Goal: Task Accomplishment & Management: Use online tool/utility

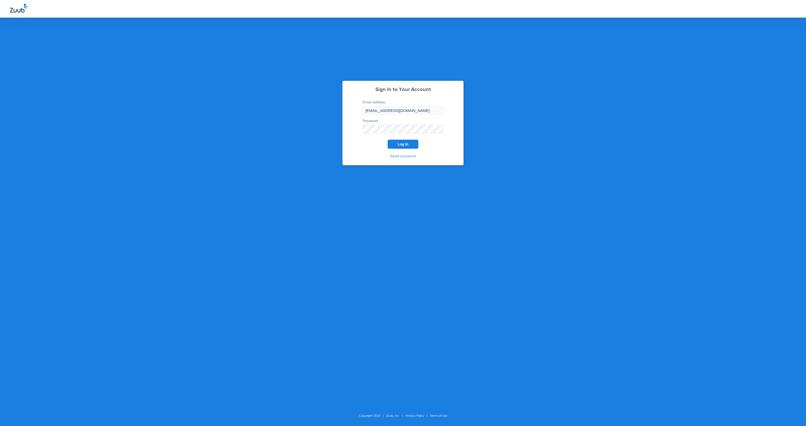
click at [403, 145] on span "Log In" at bounding box center [403, 144] width 11 height 4
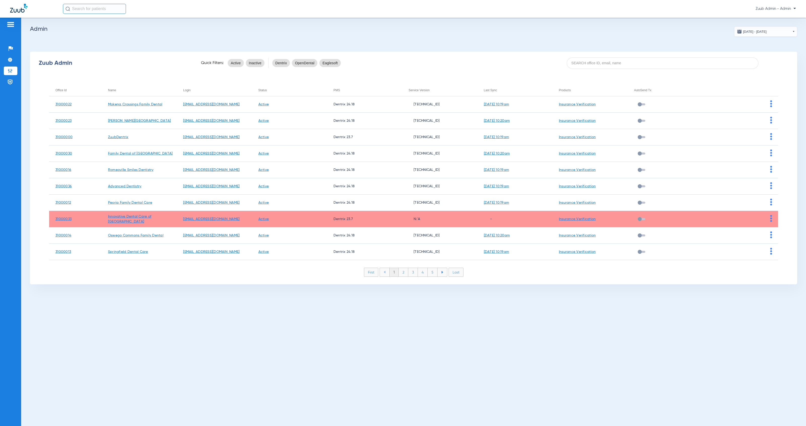
click at [62, 90] on div "Office Id" at bounding box center [60, 90] width 11 height 6
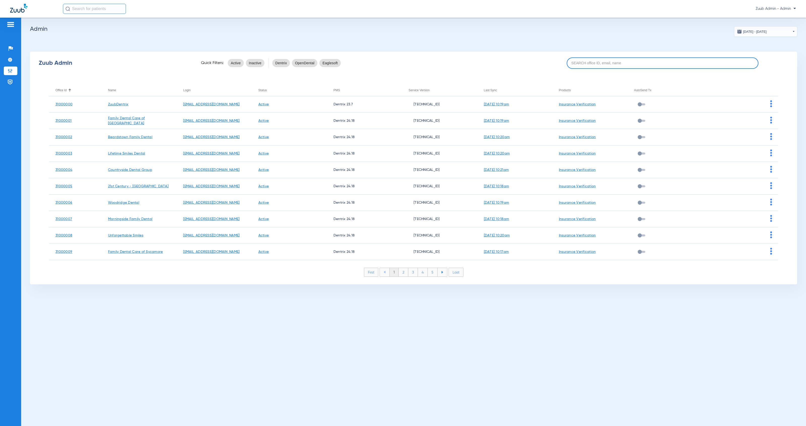
click at [610, 62] on input at bounding box center [663, 62] width 192 height 11
paste input "31000002"
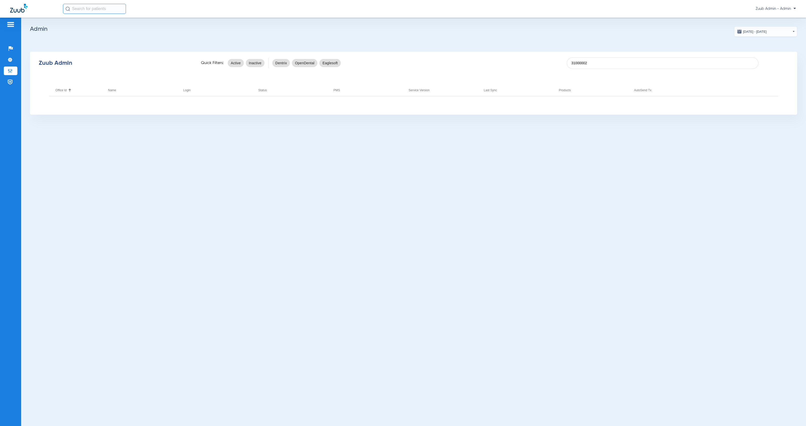
drag, startPoint x: 573, startPoint y: 64, endPoint x: 590, endPoint y: 70, distance: 18.6
click at [573, 64] on input "31000002" at bounding box center [663, 62] width 192 height 11
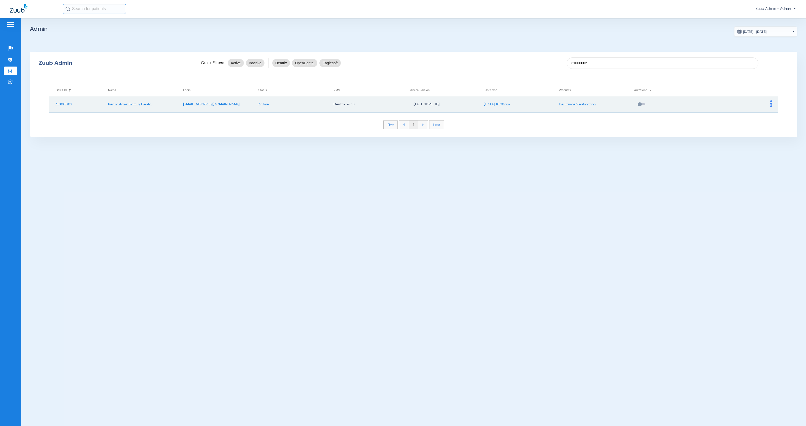
type input "31000002"
click at [771, 105] on img at bounding box center [771, 103] width 2 height 7
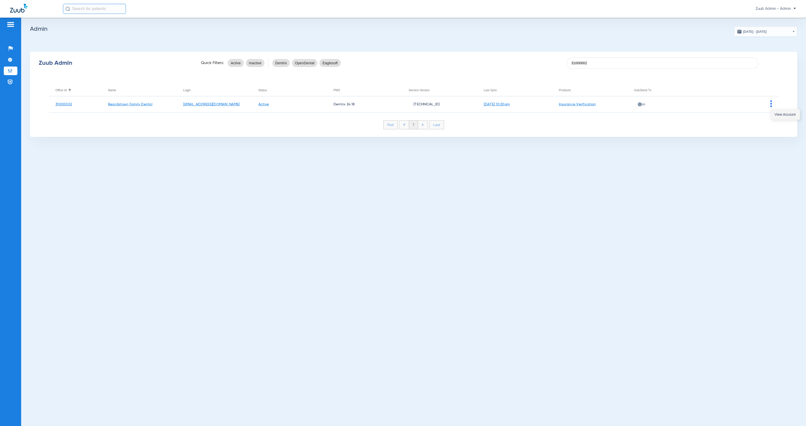
click at [773, 113] on button "View Account" at bounding box center [784, 114] width 29 height 10
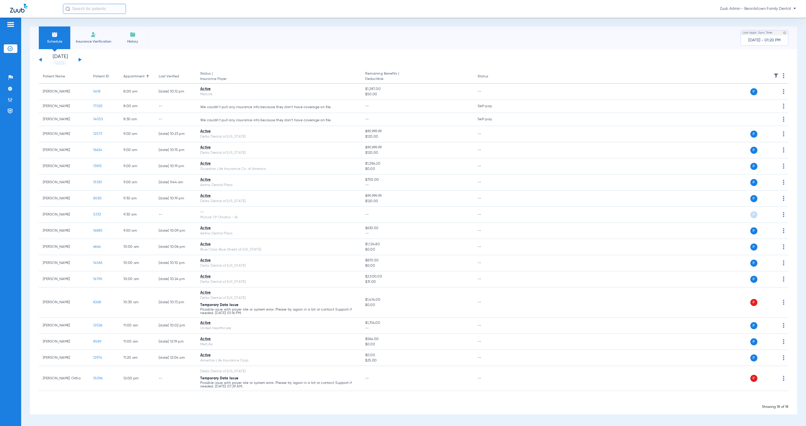
click at [103, 9] on input "text" at bounding box center [94, 9] width 63 height 10
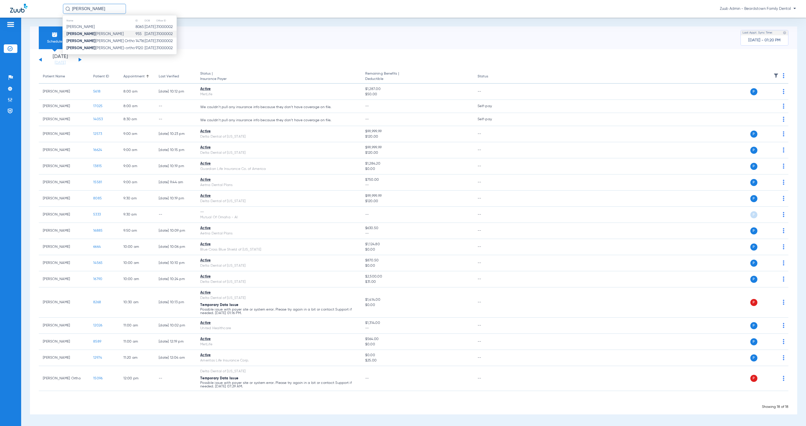
type input "[PERSON_NAME]"
click at [135, 32] on td "955" at bounding box center [139, 33] width 9 height 7
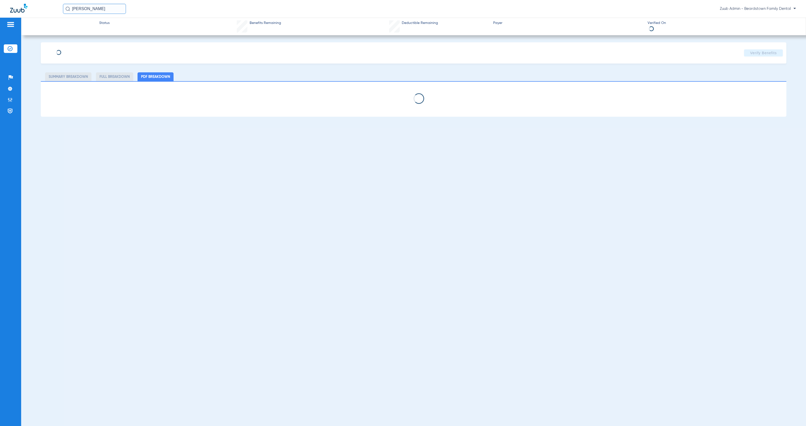
type input "[PERSON_NAME]"
type input "[DATE]"
type input "360527532"
type input "27820"
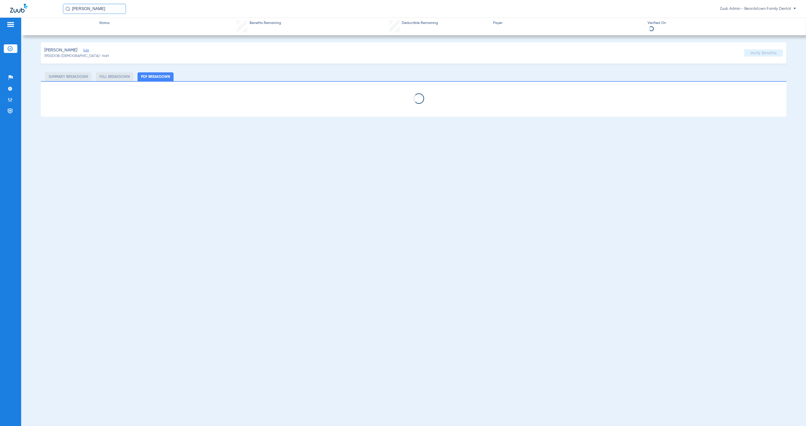
click at [83, 51] on span "Edit" at bounding box center [85, 51] width 5 height 5
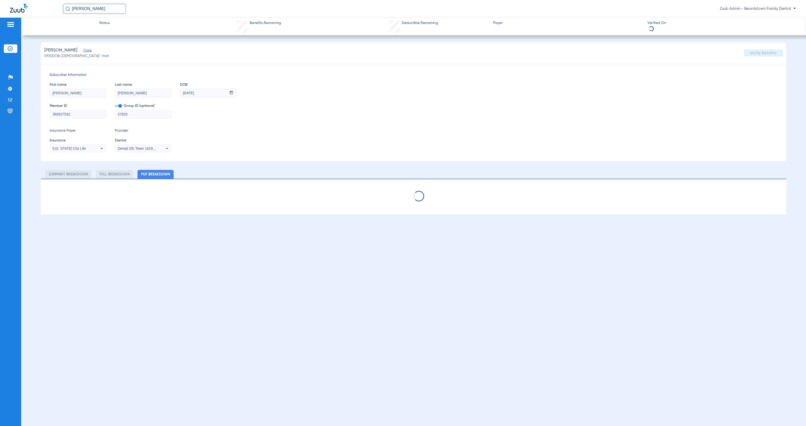
click at [99, 150] on icon at bounding box center [102, 148] width 6 height 6
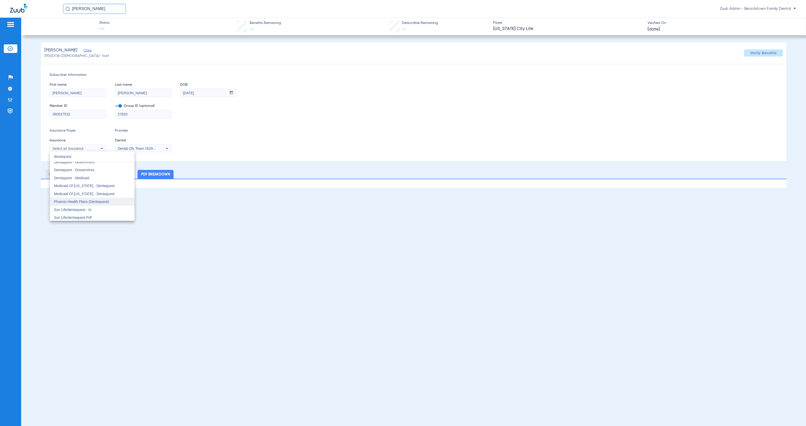
scroll to position [13, 0]
type input "dentaquest"
click at [100, 210] on mat-option "Sun Life/dentaquest - Ai" at bounding box center [92, 209] width 85 height 8
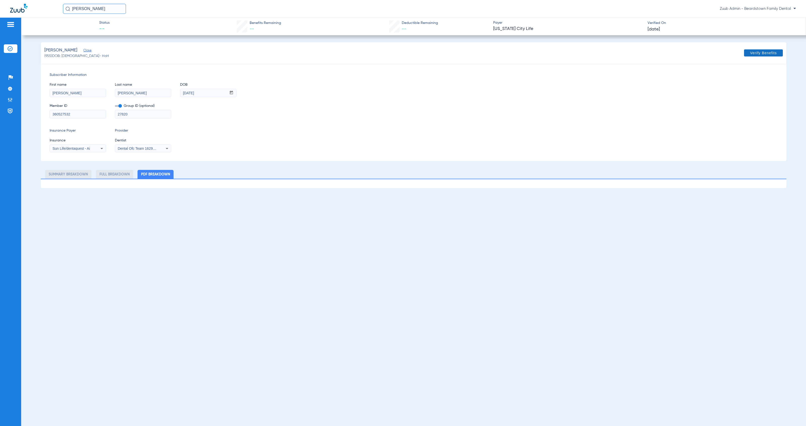
click at [753, 52] on span "Verify Benefits" at bounding box center [763, 53] width 27 height 4
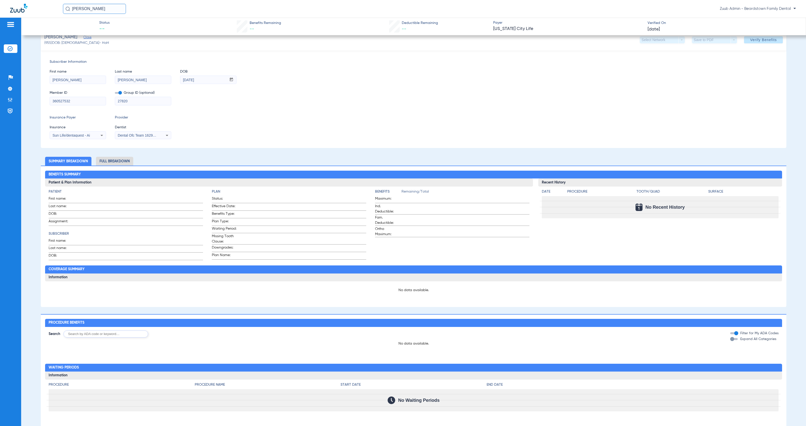
scroll to position [0, 0]
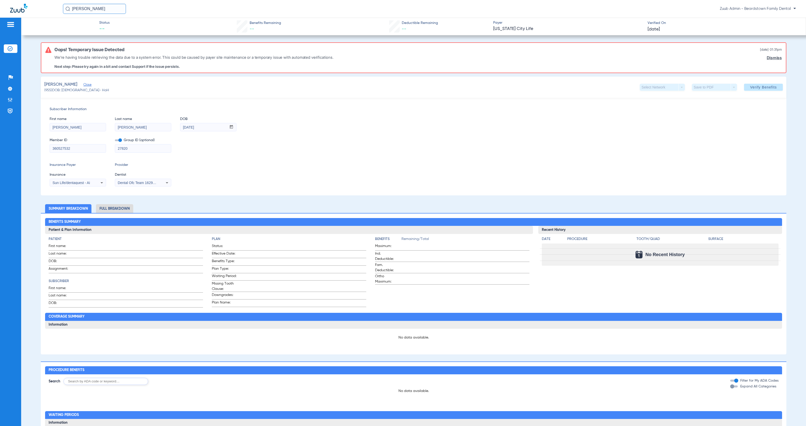
click at [94, 183] on div "Sun Life/dentaquest - Ai" at bounding box center [78, 183] width 56 height 6
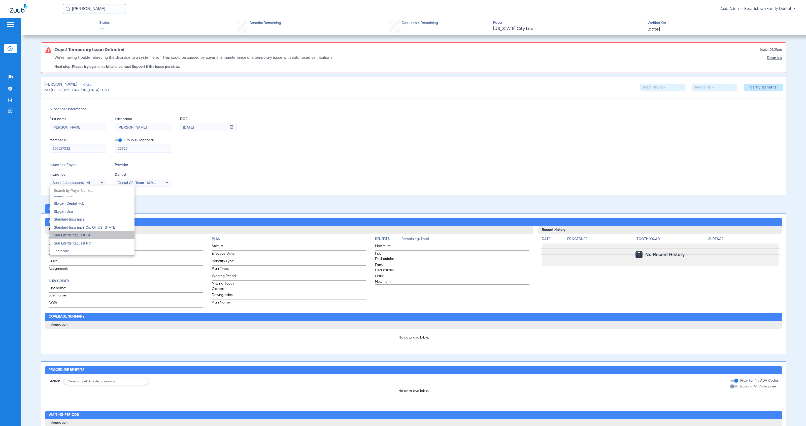
click at [109, 231] on mat-option "Sun Life/dentaquest - Ai" at bounding box center [92, 235] width 85 height 8
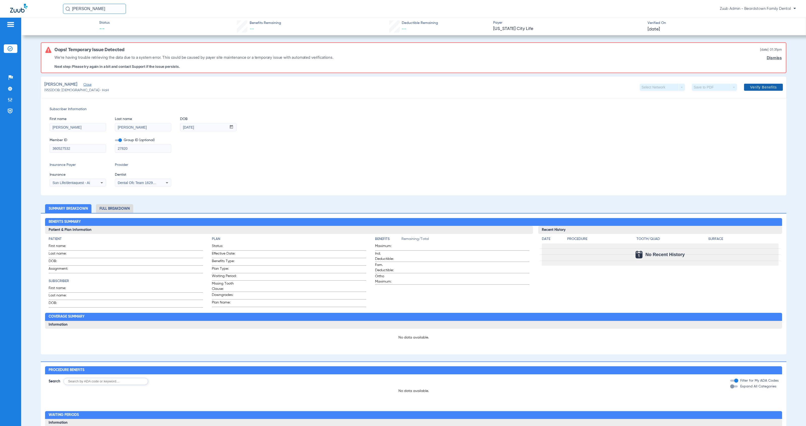
click at [769, 87] on span "Verify Benefits" at bounding box center [763, 87] width 27 height 4
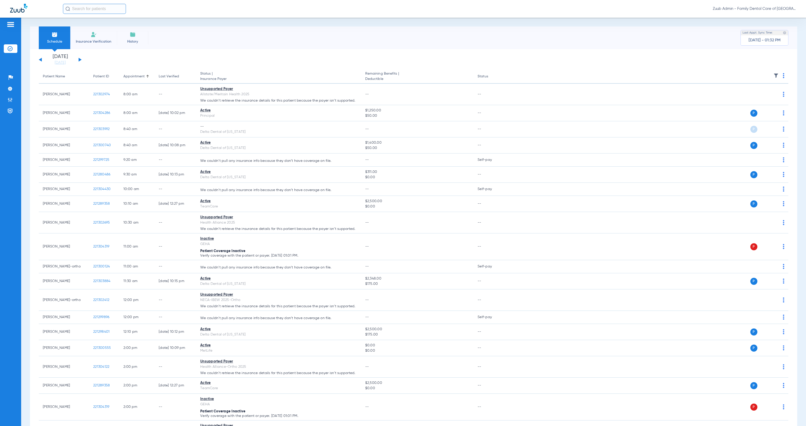
click at [79, 60] on button at bounding box center [80, 60] width 3 height 4
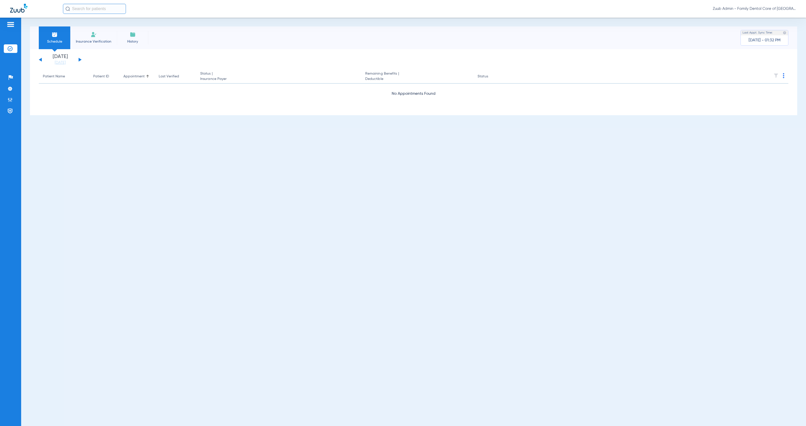
click at [79, 60] on button at bounding box center [80, 60] width 3 height 4
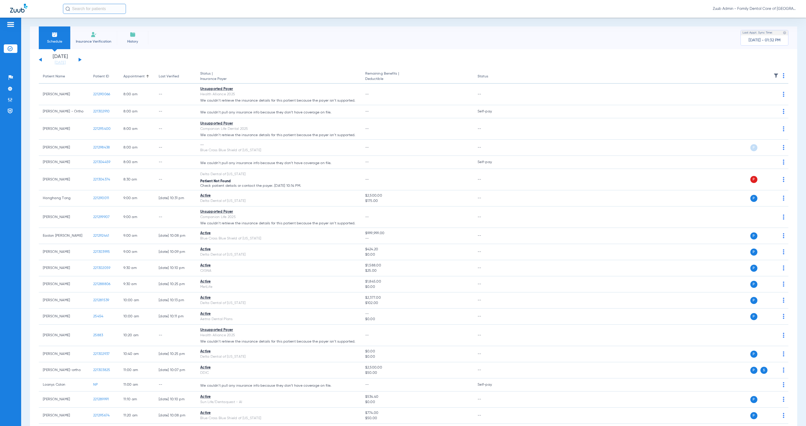
click at [773, 77] on img at bounding box center [775, 75] width 5 height 5
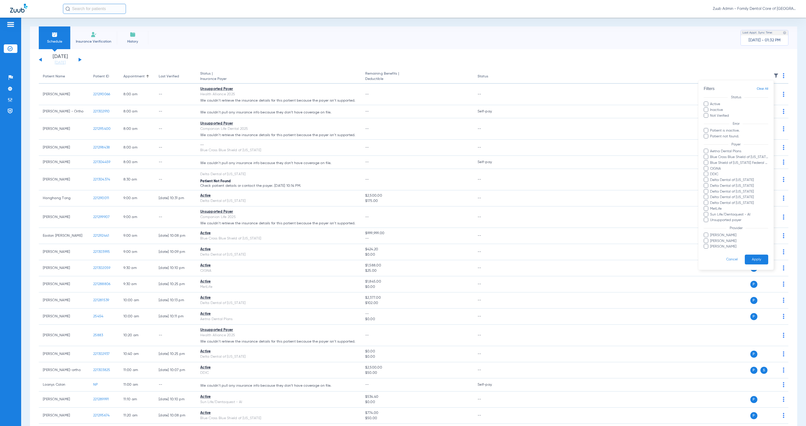
click at [79, 60] on div at bounding box center [403, 213] width 806 height 426
click at [79, 59] on button at bounding box center [80, 60] width 3 height 4
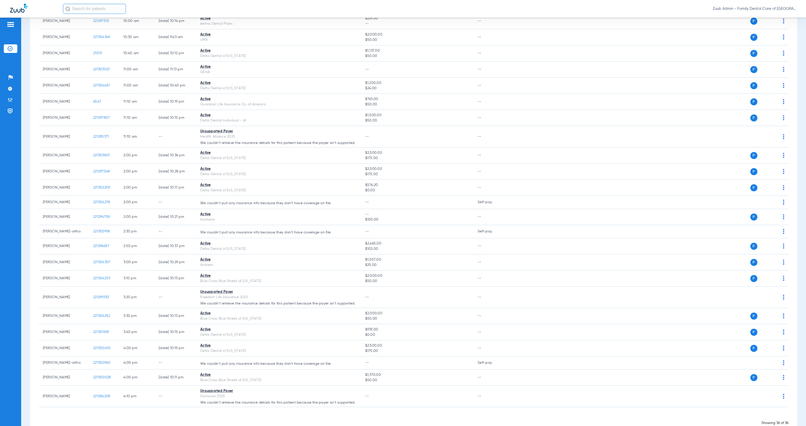
scroll to position [270, 0]
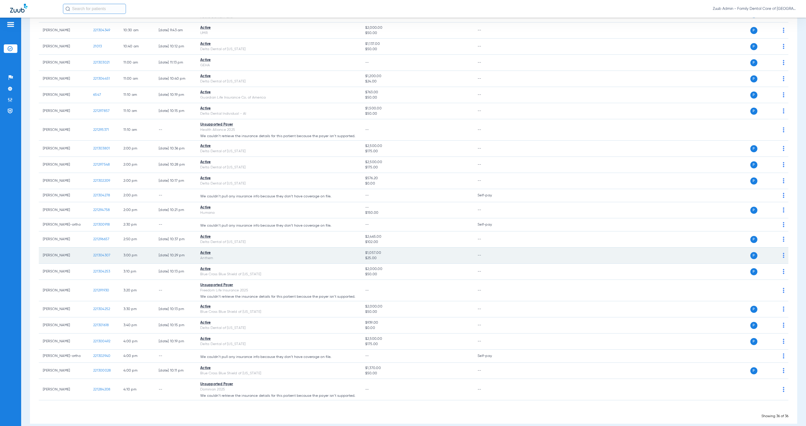
click at [783, 257] on img at bounding box center [784, 255] width 2 height 5
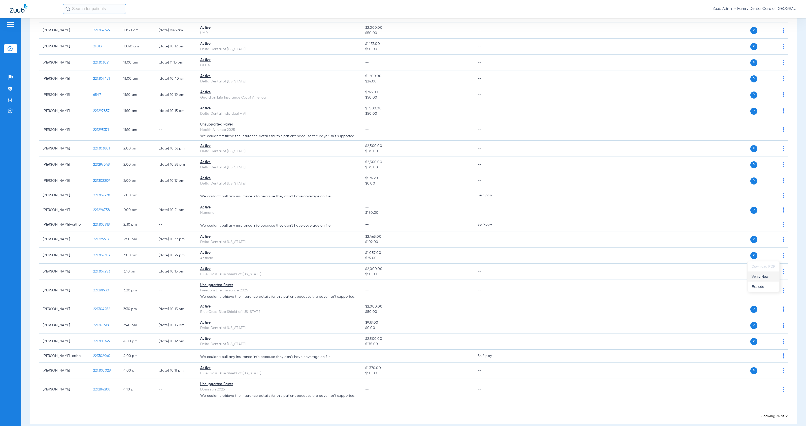
click at [773, 278] on span "Verify Now" at bounding box center [763, 276] width 24 height 4
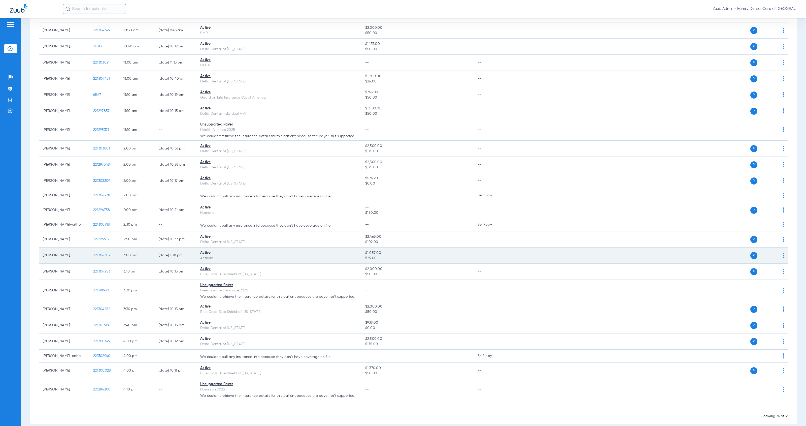
click at [103, 257] on span "221304307" at bounding box center [101, 255] width 17 height 4
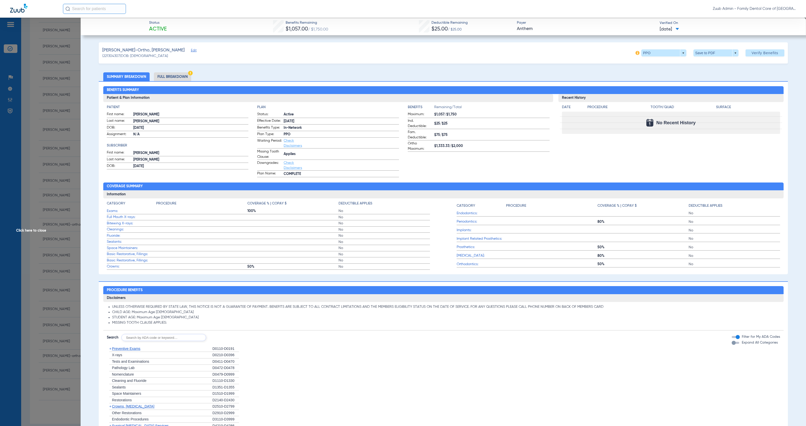
click at [24, 230] on span "Click here to close" at bounding box center [40, 231] width 81 height 426
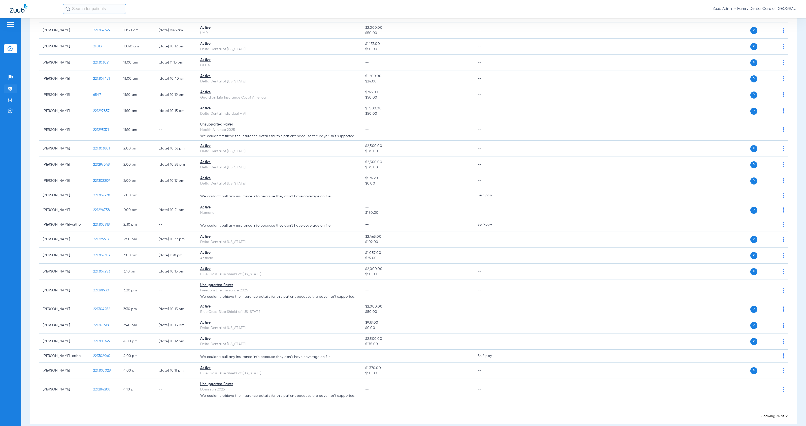
click at [13, 89] on li "Settings" at bounding box center [11, 88] width 14 height 9
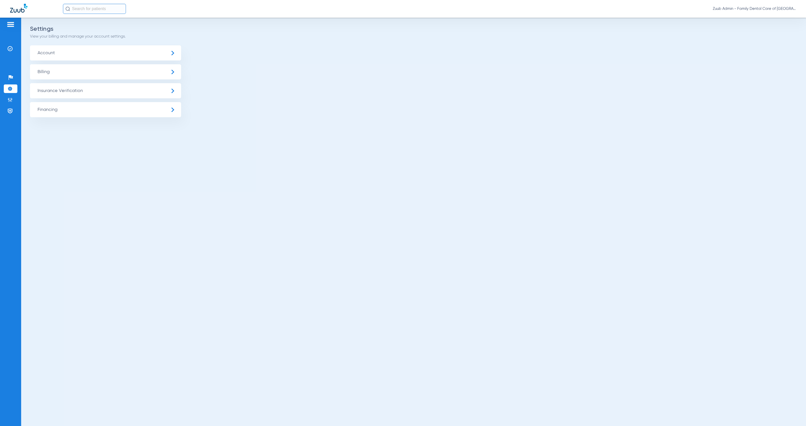
drag, startPoint x: 9, startPoint y: 99, endPoint x: 20, endPoint y: 101, distance: 11.8
click at [9, 99] on img at bounding box center [10, 99] width 5 height 5
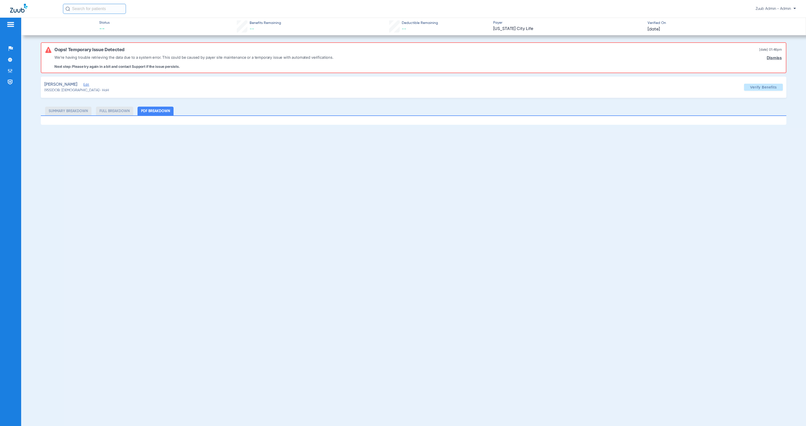
click at [83, 85] on span "Edit" at bounding box center [85, 85] width 5 height 5
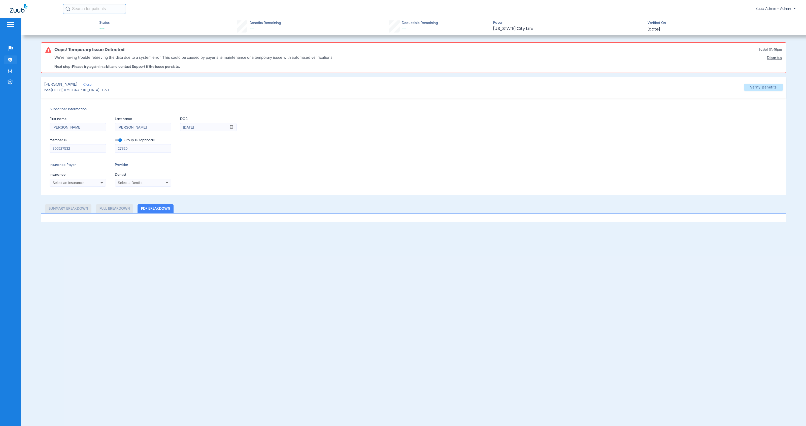
click at [10, 60] on img at bounding box center [10, 59] width 5 height 5
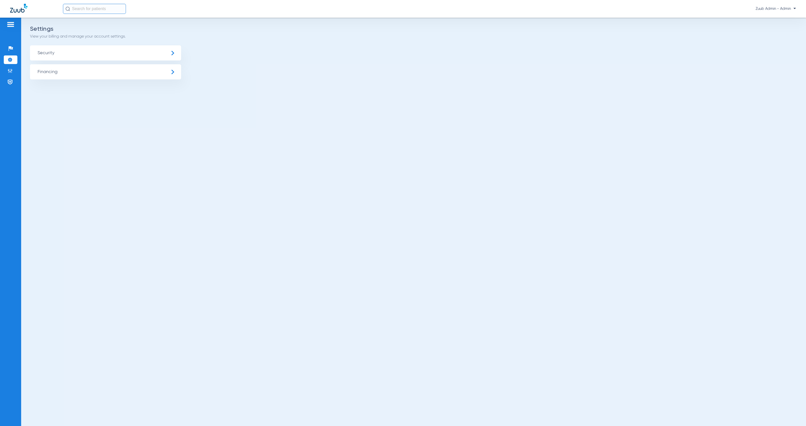
click at [9, 23] on img at bounding box center [11, 24] width 8 height 6
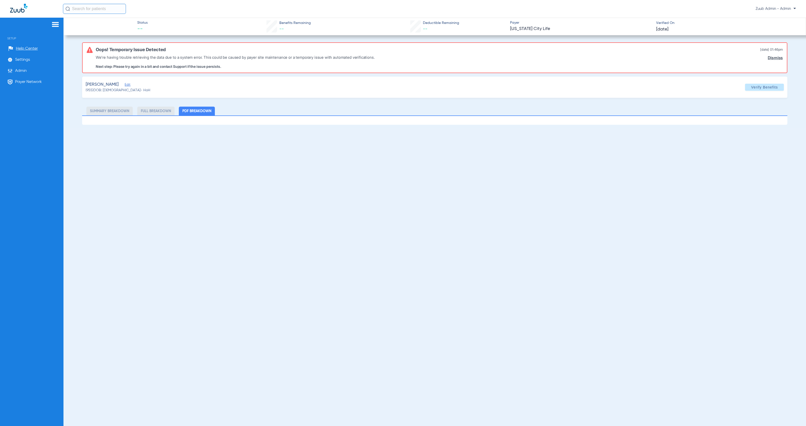
click at [159, 109] on li "Full Breakdown" at bounding box center [155, 111] width 37 height 9
drag, startPoint x: 209, startPoint y: 111, endPoint x: 199, endPoint y: 112, distance: 10.8
click at [209, 112] on li "PDF Breakdown" at bounding box center [197, 111] width 36 height 9
click at [125, 85] on span "Edit" at bounding box center [127, 85] width 5 height 5
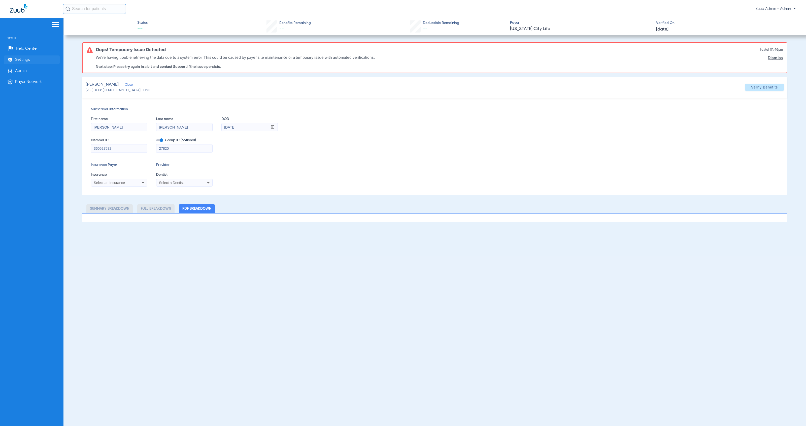
click at [19, 58] on span "Settings" at bounding box center [22, 59] width 15 height 5
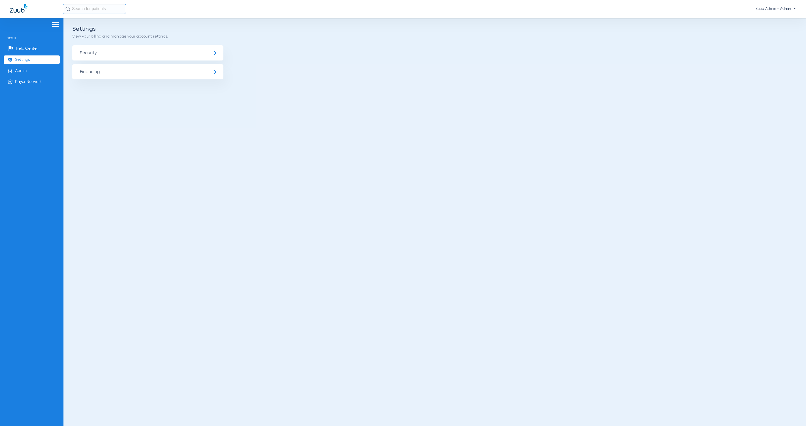
click at [54, 22] on img at bounding box center [55, 24] width 8 height 6
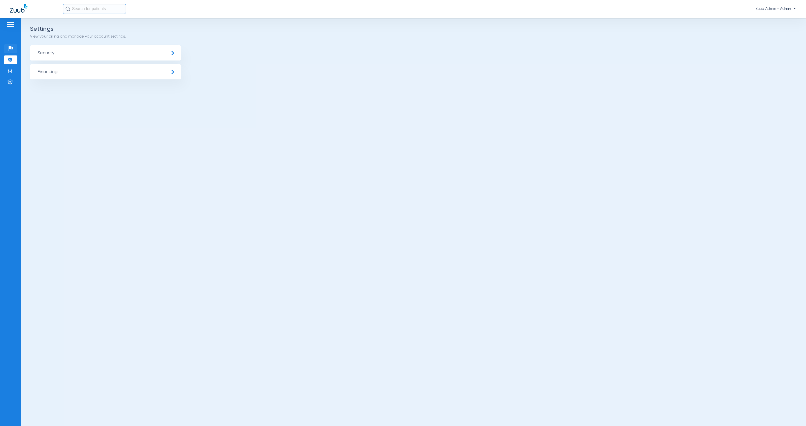
click at [8, 47] on li "Help Center" at bounding box center [11, 48] width 14 height 9
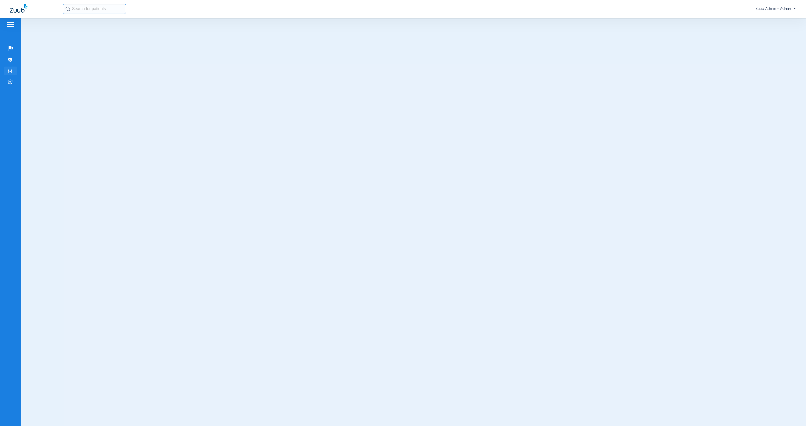
click at [10, 71] on img at bounding box center [10, 70] width 5 height 5
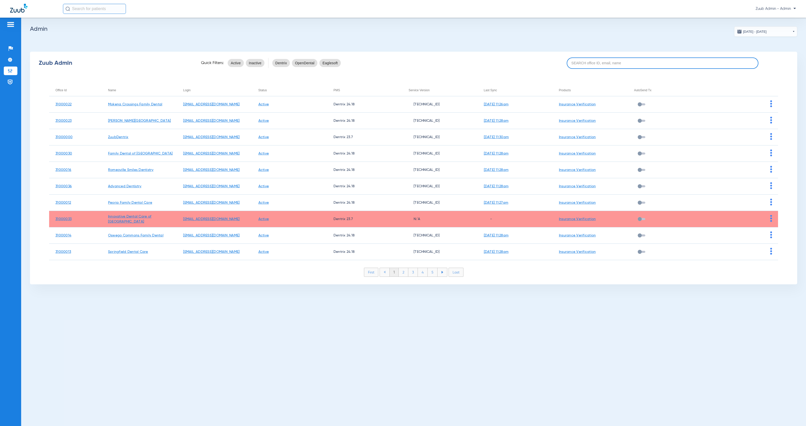
click at [591, 65] on input at bounding box center [663, 62] width 192 height 11
click at [64, 90] on div "Office Id" at bounding box center [60, 90] width 11 height 6
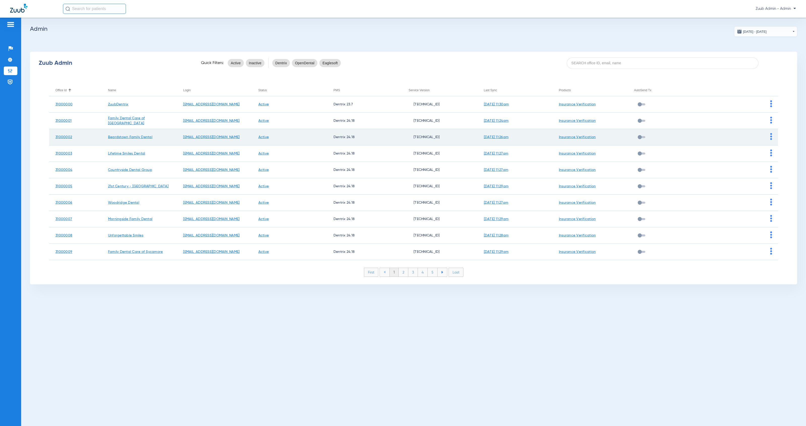
click at [771, 136] on img at bounding box center [771, 136] width 2 height 7
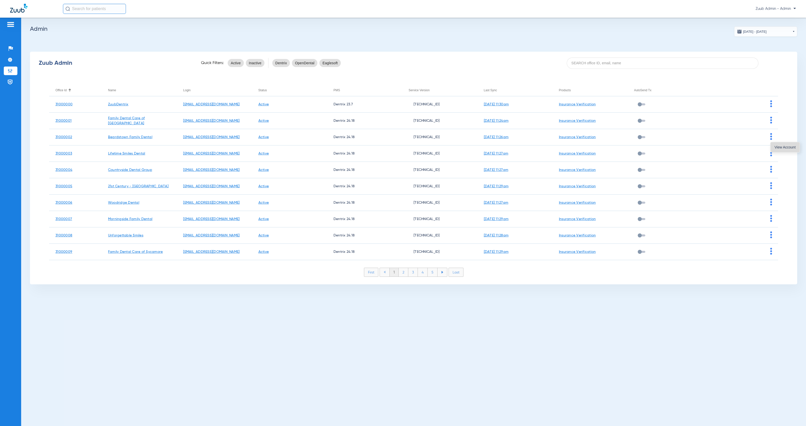
click at [775, 148] on span "View Account" at bounding box center [784, 147] width 21 height 4
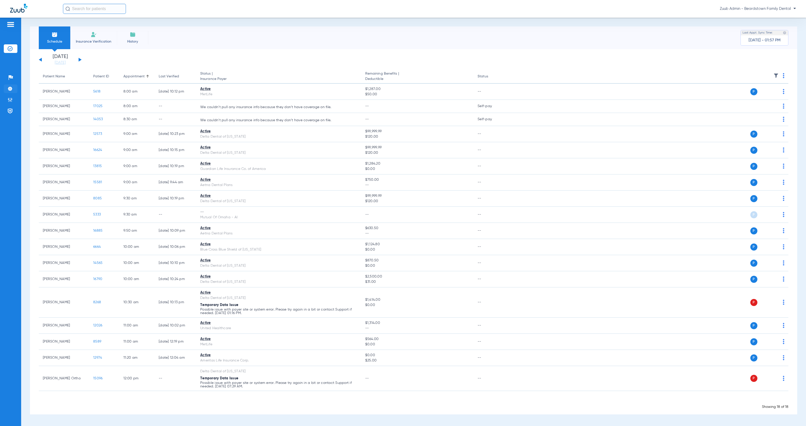
click at [11, 90] on img at bounding box center [10, 88] width 5 height 5
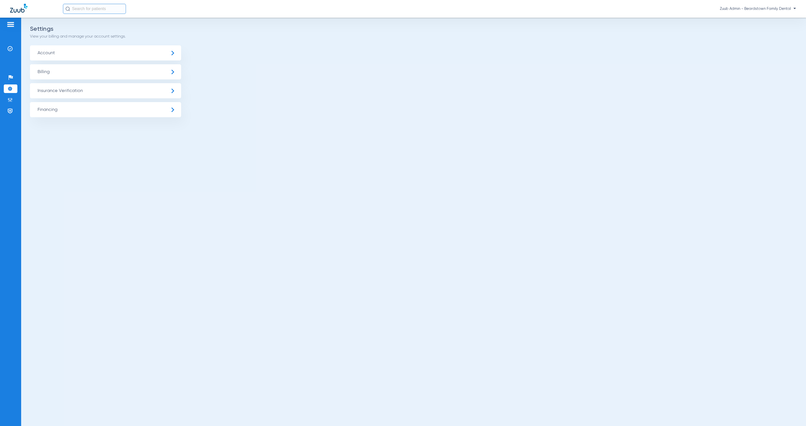
click at [68, 90] on span "Insurance Verification" at bounding box center [105, 90] width 151 height 15
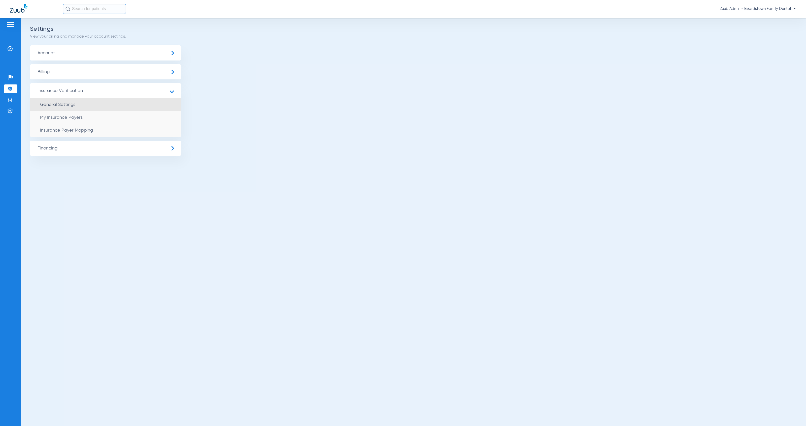
click at [83, 105] on li "General Settings" at bounding box center [105, 104] width 151 height 13
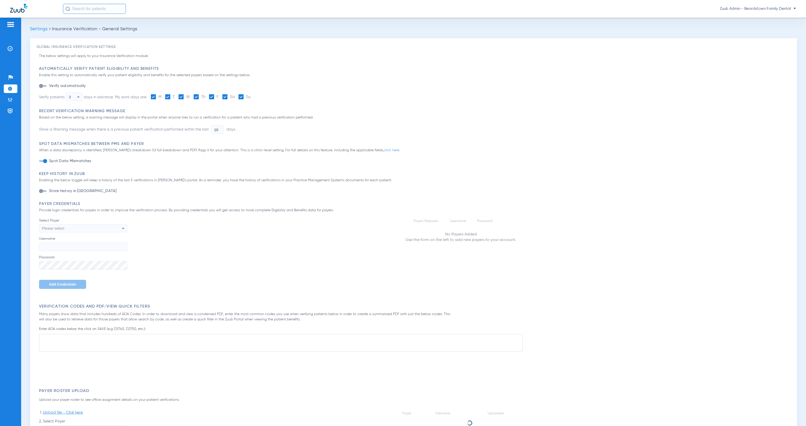
type input "1"
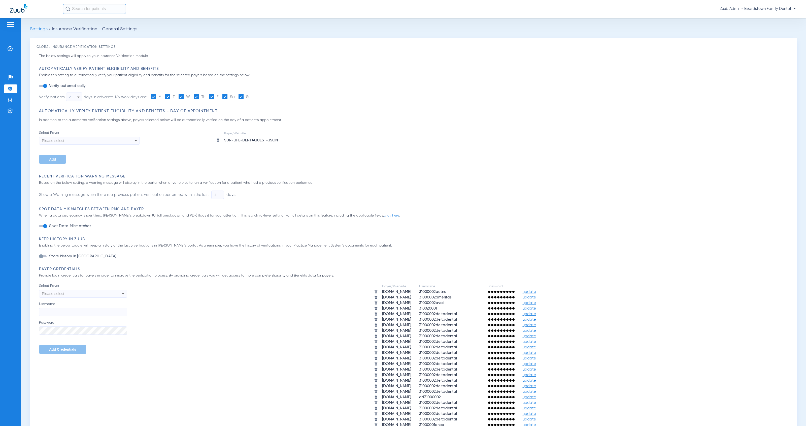
click at [83, 11] on input "text" at bounding box center [94, 9] width 63 height 10
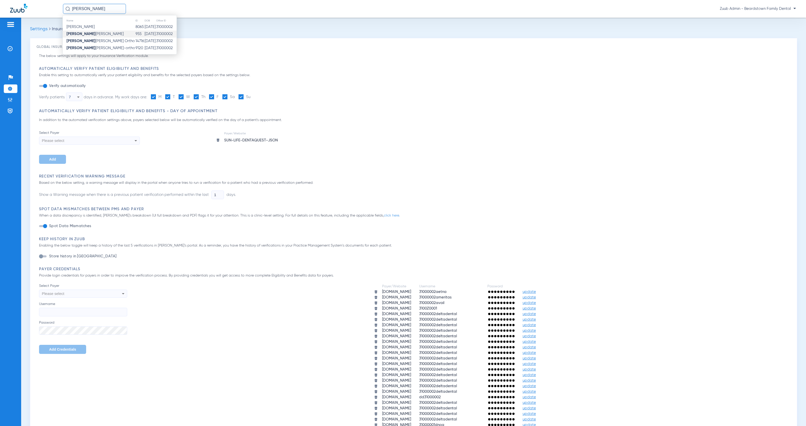
type input "[PERSON_NAME]"
click at [144, 34] on td "[DATE]" at bounding box center [150, 33] width 12 height 7
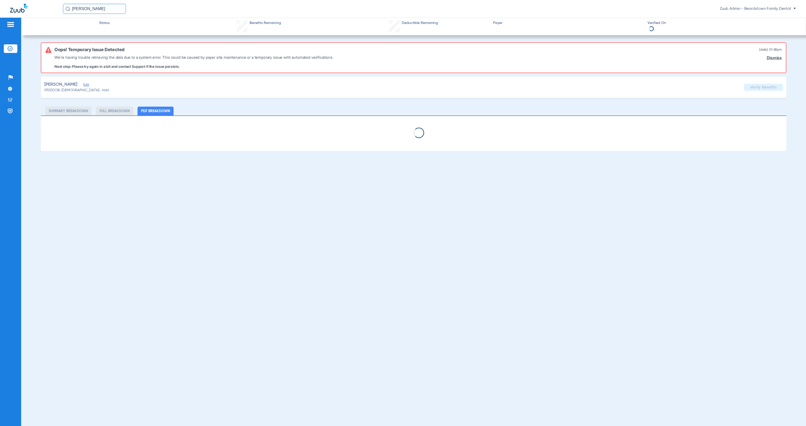
click at [83, 85] on span "Edit" at bounding box center [85, 85] width 5 height 5
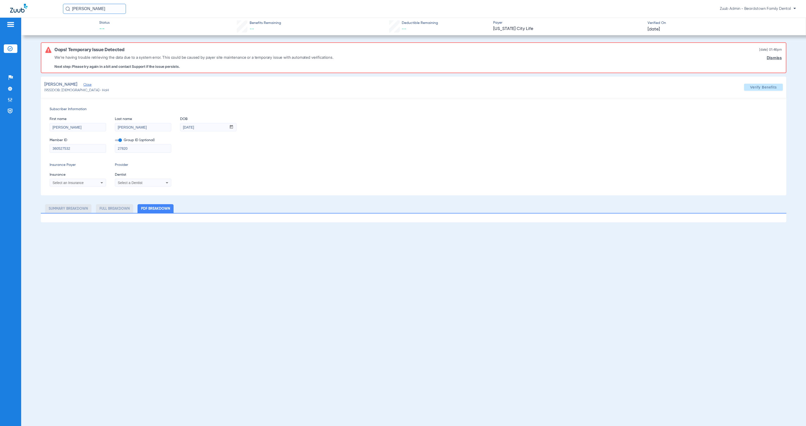
click at [99, 184] on icon at bounding box center [102, 183] width 6 height 6
type input "sunlife"
click at [331, 185] on div at bounding box center [403, 213] width 806 height 426
click at [90, 9] on input "[PERSON_NAME]" at bounding box center [94, 9] width 63 height 10
drag, startPoint x: 45, startPoint y: 83, endPoint x: 50, endPoint y: 87, distance: 7.1
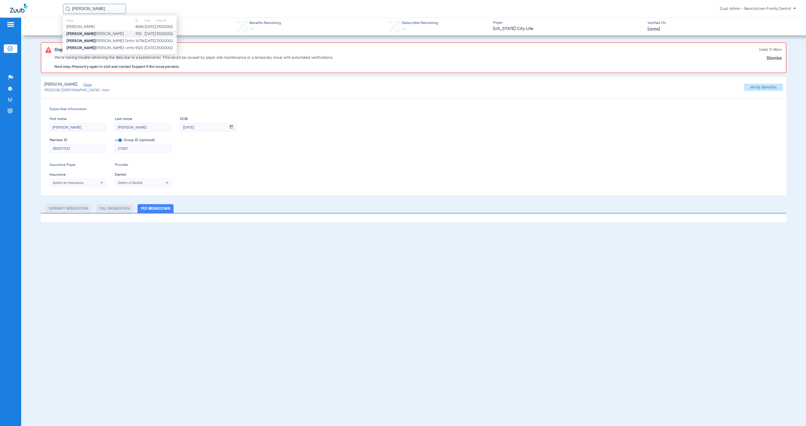
click at [50, 87] on app-member-summary "Reichert, Keith Close (955) DOB: 11/23/1971 - HoH" at bounding box center [76, 87] width 65 height 12
copy app-member-summary "Reichert, Keith Close (955"
